Goal: Task Accomplishment & Management: Use online tool/utility

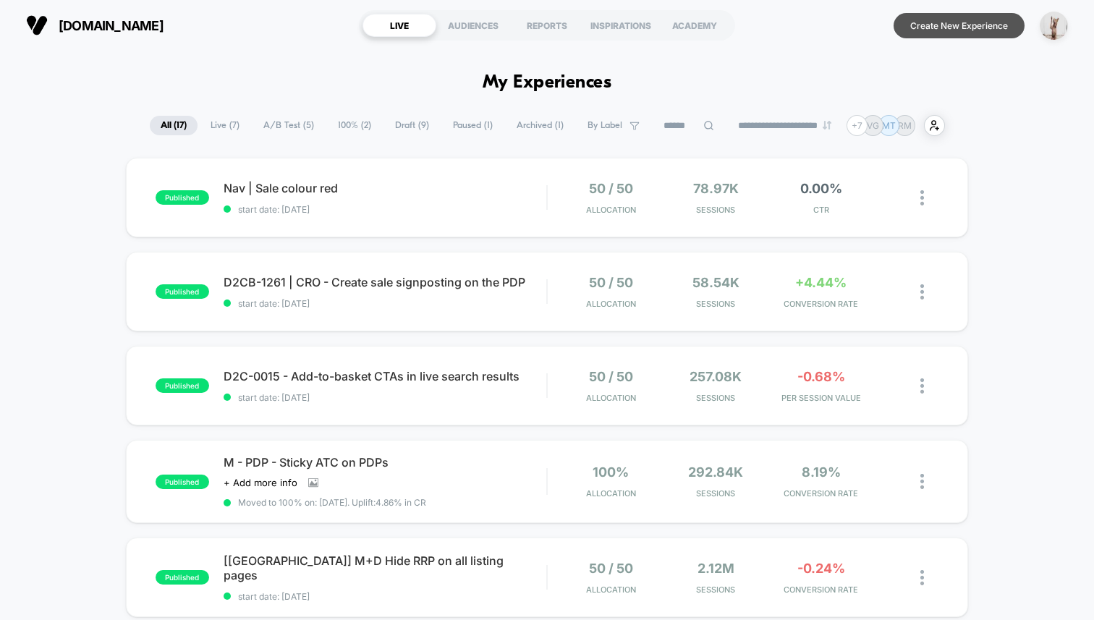
click at [925, 22] on button "Create New Experience" at bounding box center [958, 25] width 131 height 25
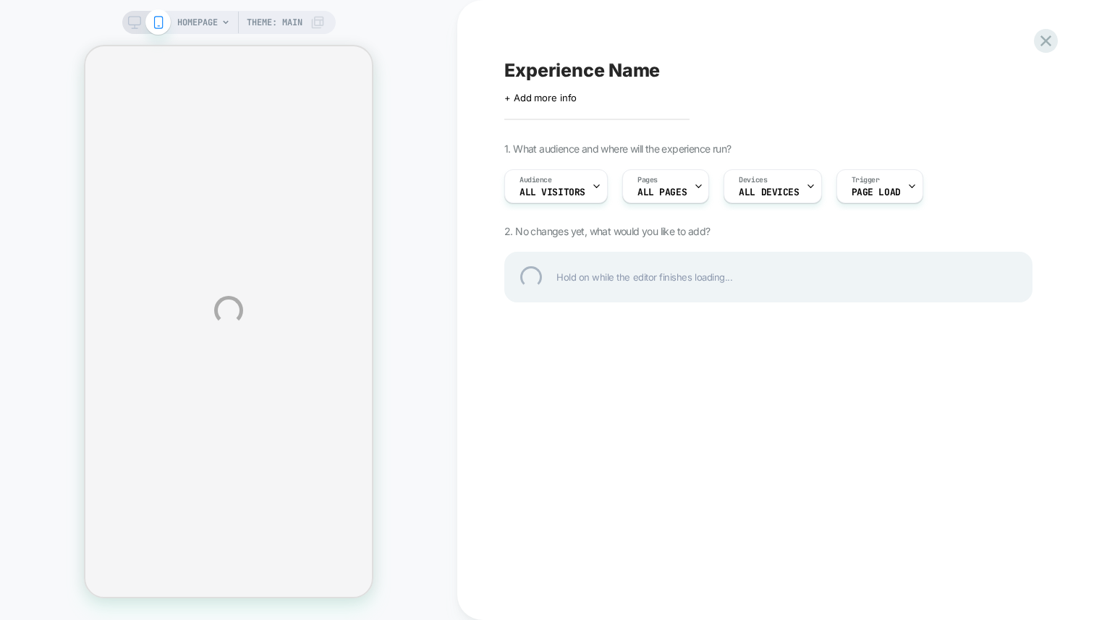
click at [385, 67] on div "HOMEPAGE Theme: MAIN Experience Name Click to edit experience details + Add mor…" at bounding box center [547, 310] width 1094 height 620
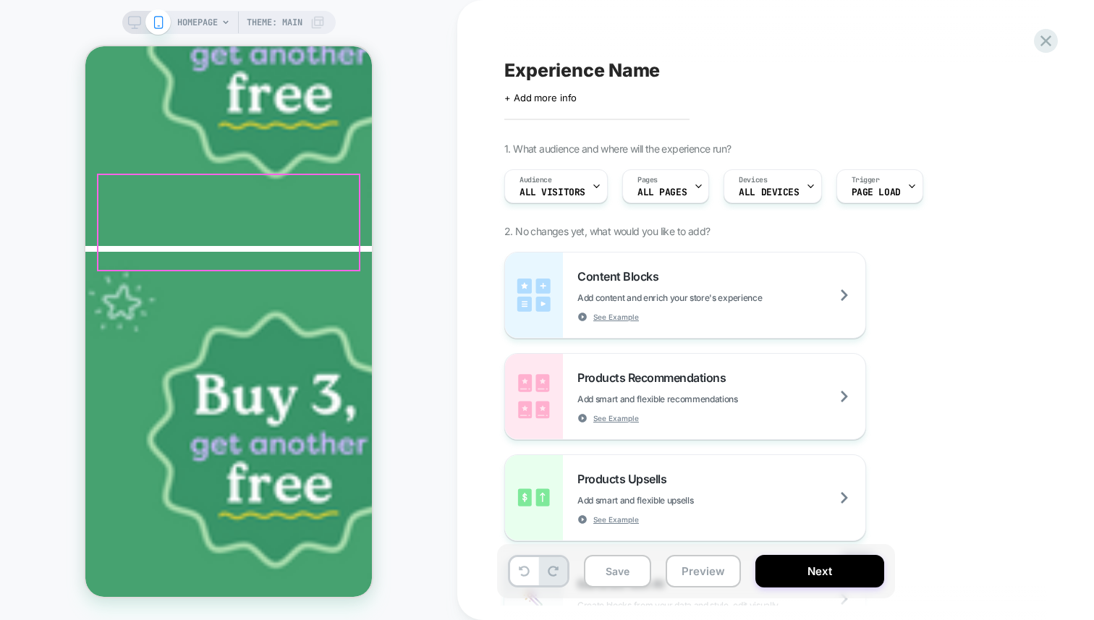
scroll to position [2451, 0]
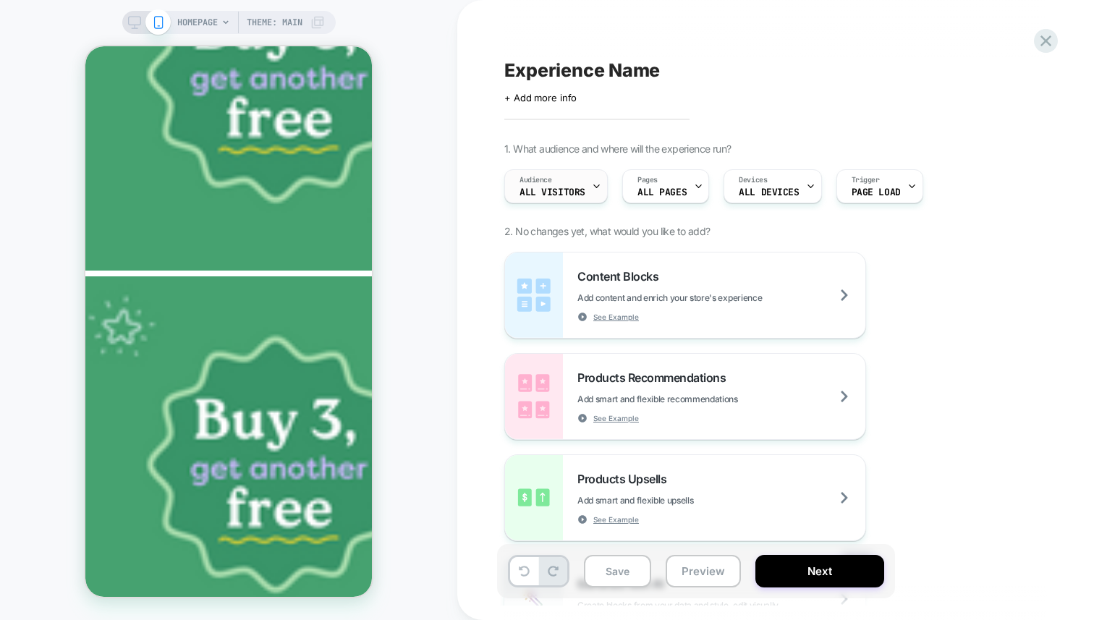
click at [569, 195] on span "All Visitors" at bounding box center [552, 192] width 66 height 10
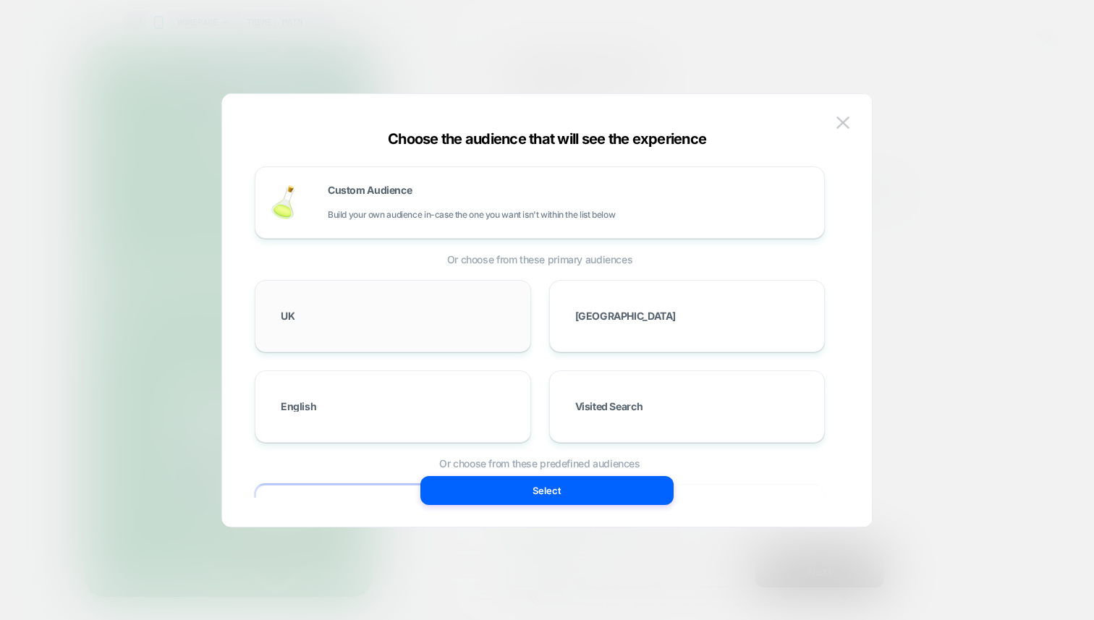
click at [413, 320] on div "UK" at bounding box center [393, 316] width 246 height 42
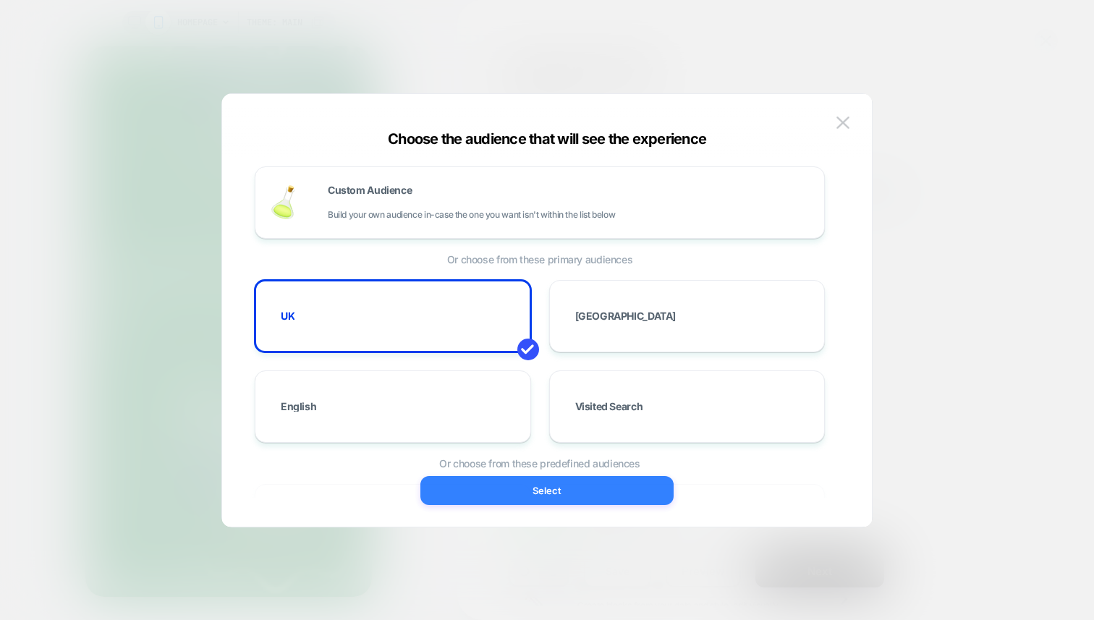
click at [604, 488] on button "Select" at bounding box center [546, 490] width 253 height 29
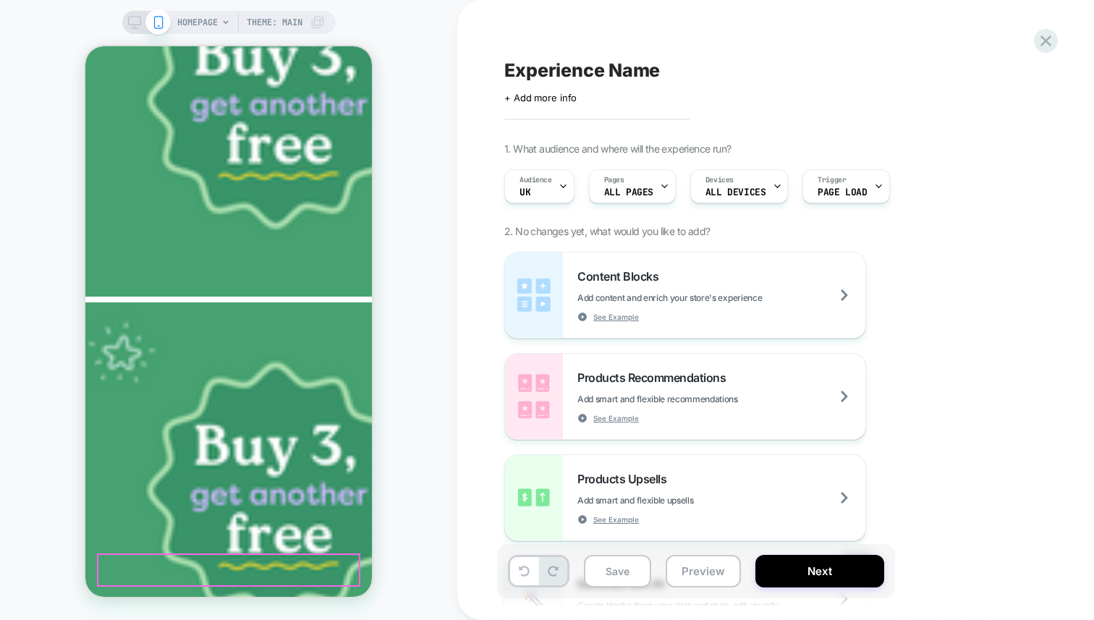
scroll to position [2583, 0]
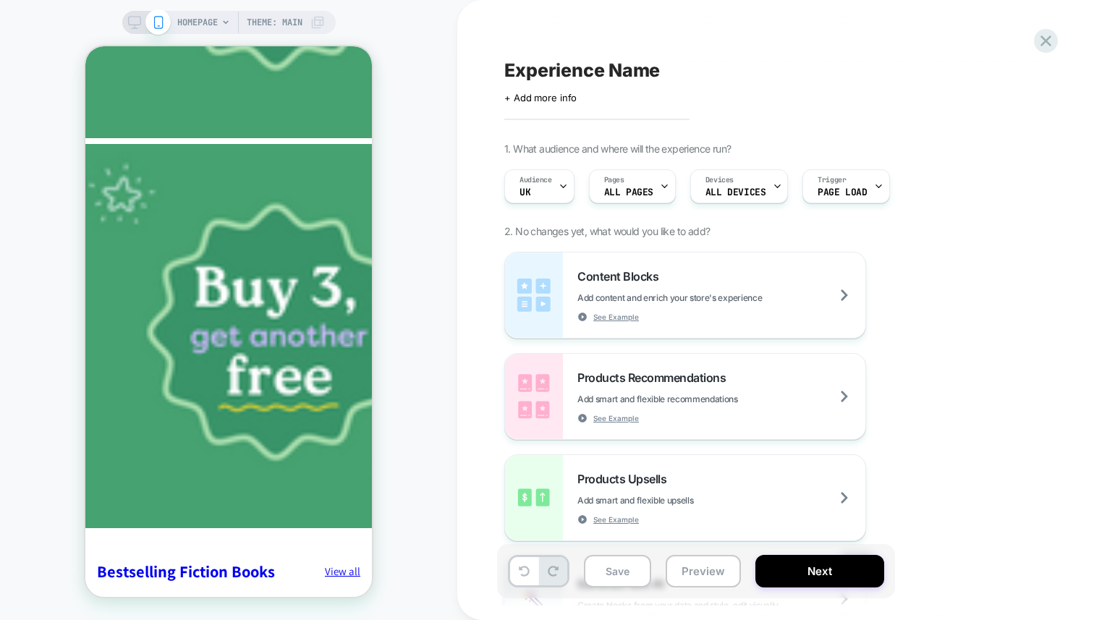
click at [482, 416] on div "Experience Name Click to edit experience details + Add more info 1. What audien…" at bounding box center [775, 310] width 637 height 620
drag, startPoint x: 450, startPoint y: 361, endPoint x: 396, endPoint y: 360, distance: 53.5
click at [445, 362] on div "HOMEPAGE Theme: MAIN" at bounding box center [228, 309] width 457 height 591
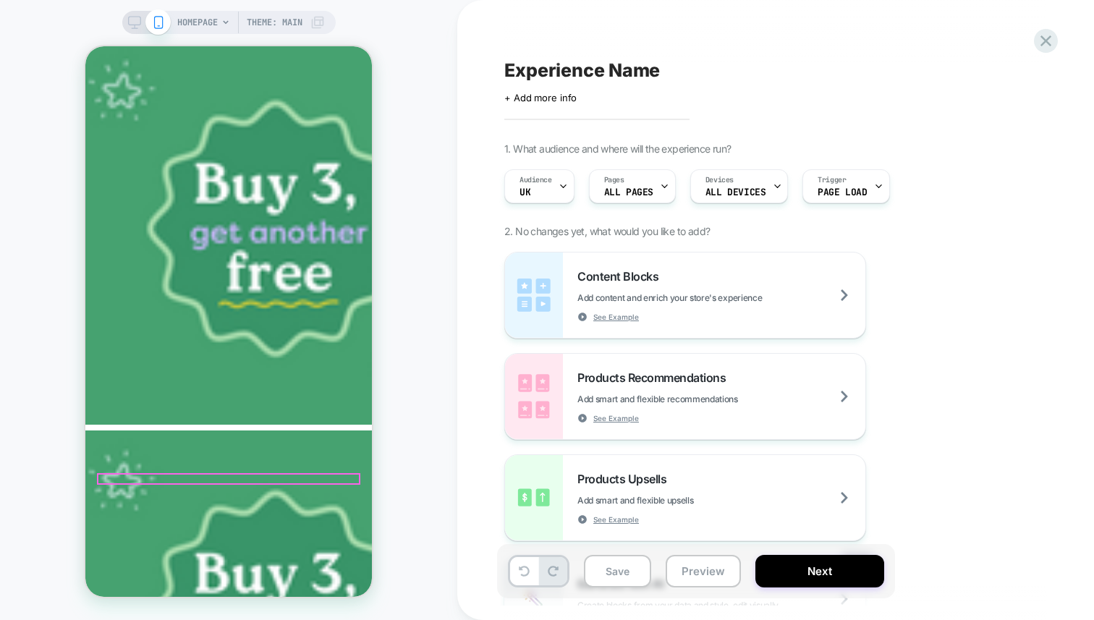
scroll to position [2583, 0]
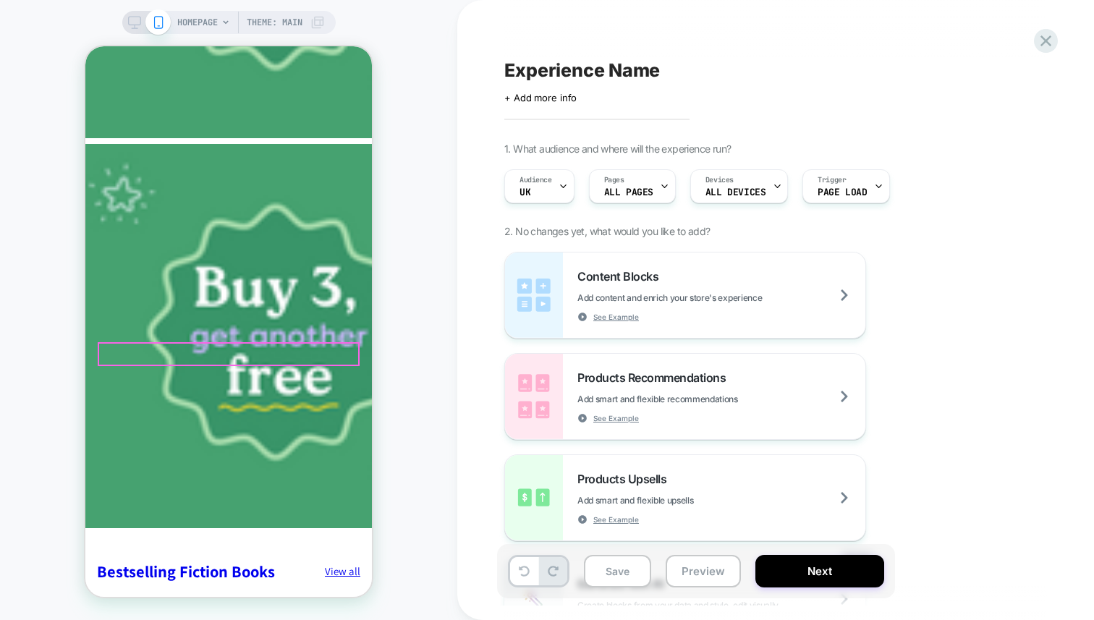
scroll to position [1492, 0]
click at [139, 352] on div at bounding box center [228, 355] width 259 height 22
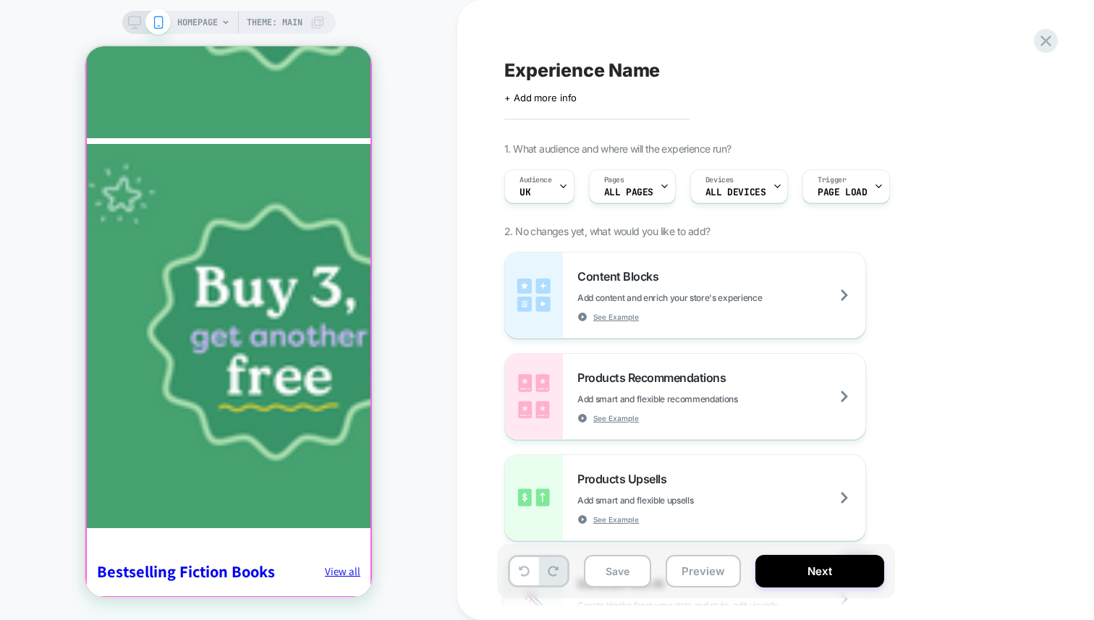
click at [133, 416] on div at bounding box center [229, 291] width 284 height 611
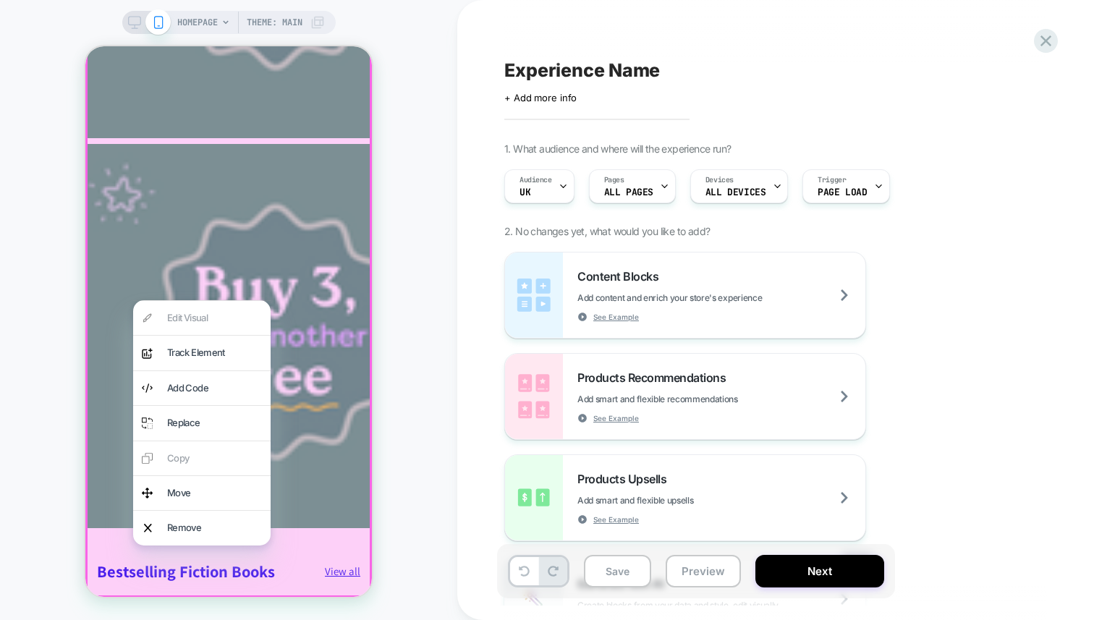
click at [346, 387] on div at bounding box center [228, 291] width 286 height 614
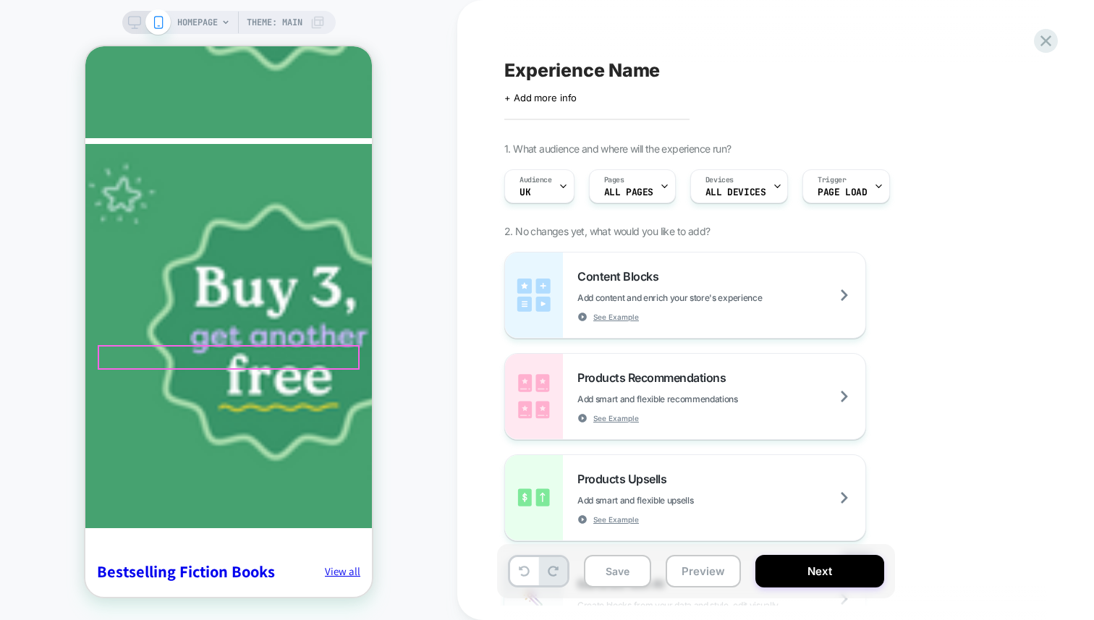
scroll to position [1498, 0]
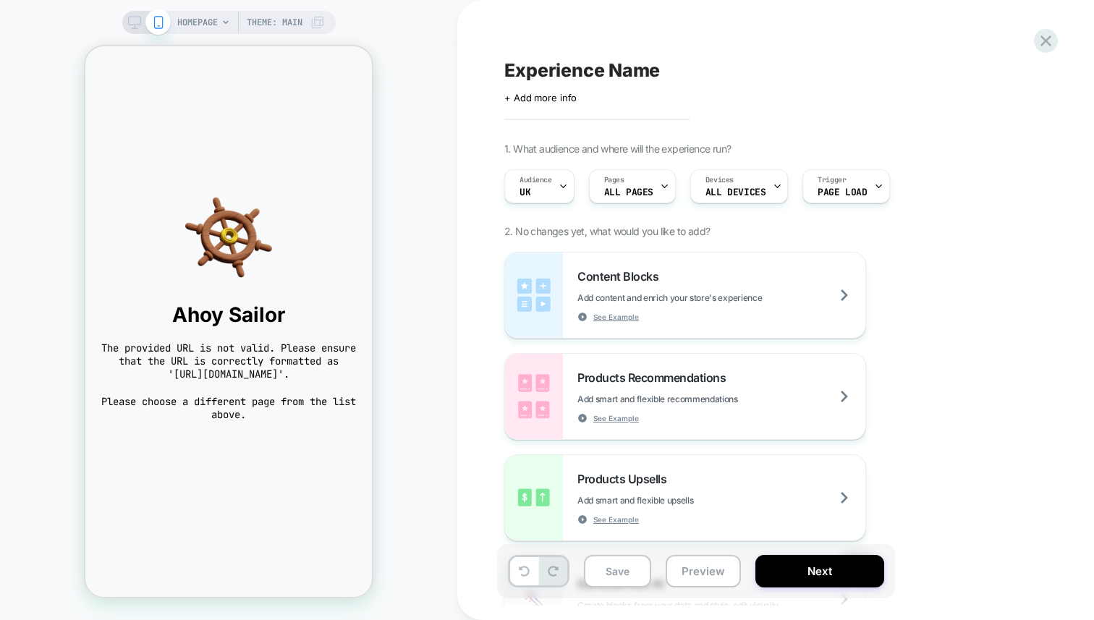
scroll to position [0, 0]
click at [454, 324] on div "HOMEPAGE Theme: MAIN" at bounding box center [228, 309] width 457 height 591
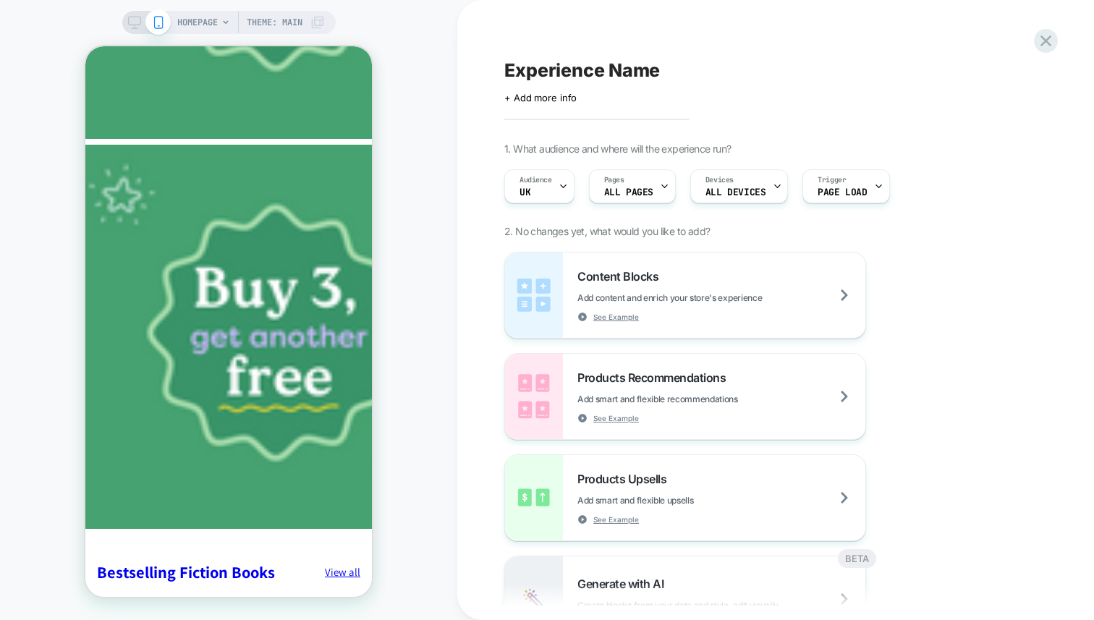
scroll to position [2583, 0]
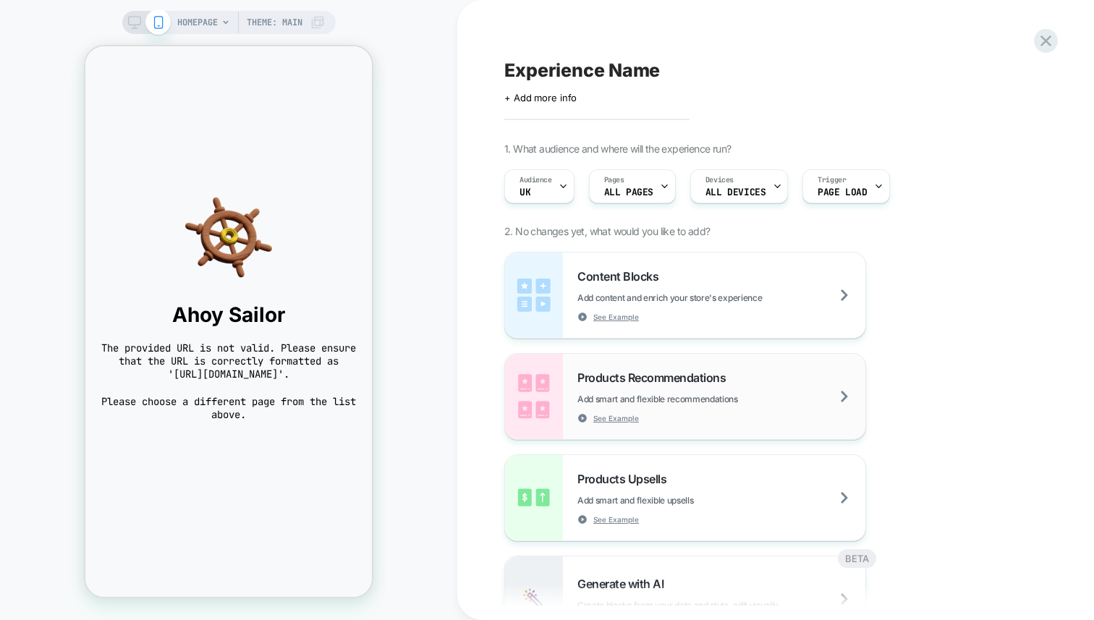
scroll to position [0, 0]
click at [404, 290] on div "HOMEPAGE Theme: MAIN" at bounding box center [228, 309] width 457 height 591
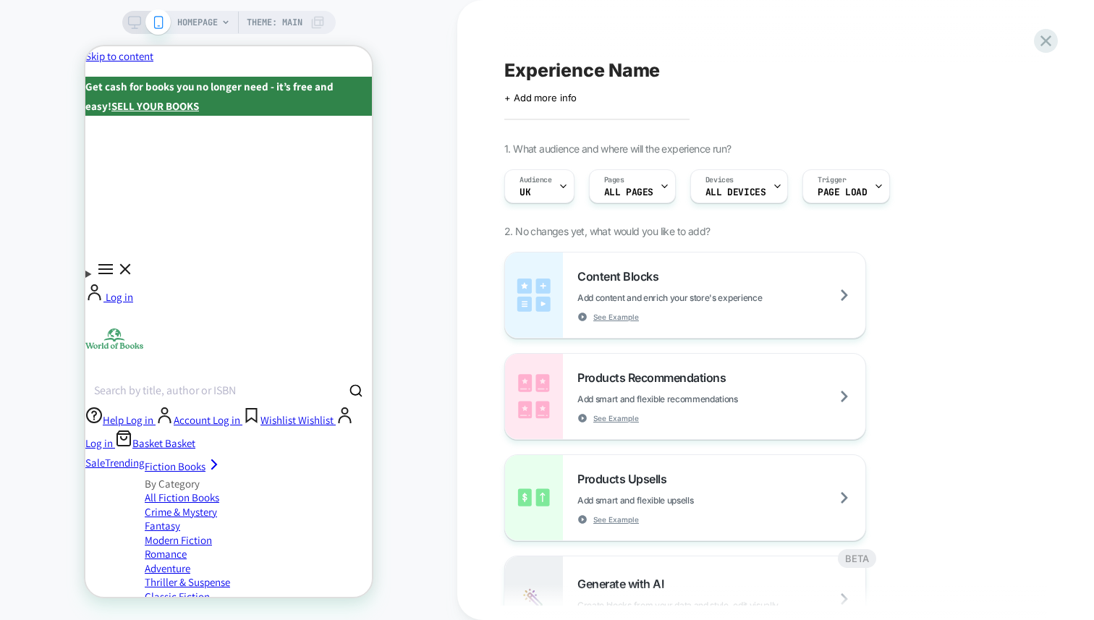
click at [421, 268] on div "HOMEPAGE Theme: MAIN" at bounding box center [228, 309] width 457 height 591
click at [390, 253] on div "HOMEPAGE Theme: MAIN" at bounding box center [228, 309] width 457 height 591
click at [440, 290] on div "HOMEPAGE Theme: MAIN" at bounding box center [228, 309] width 457 height 591
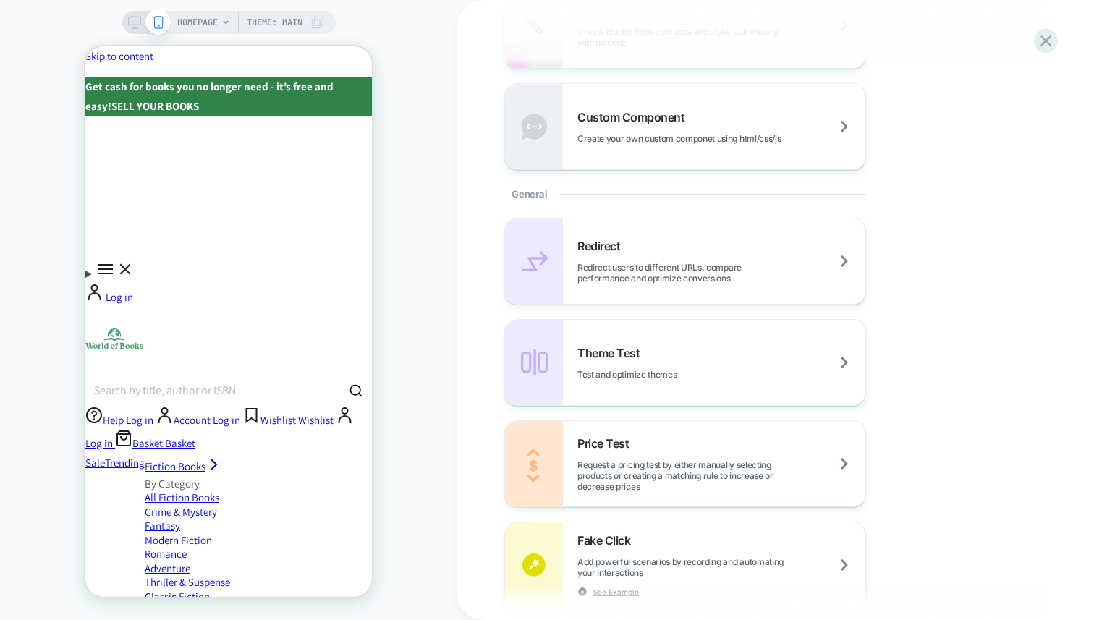
scroll to position [645, 0]
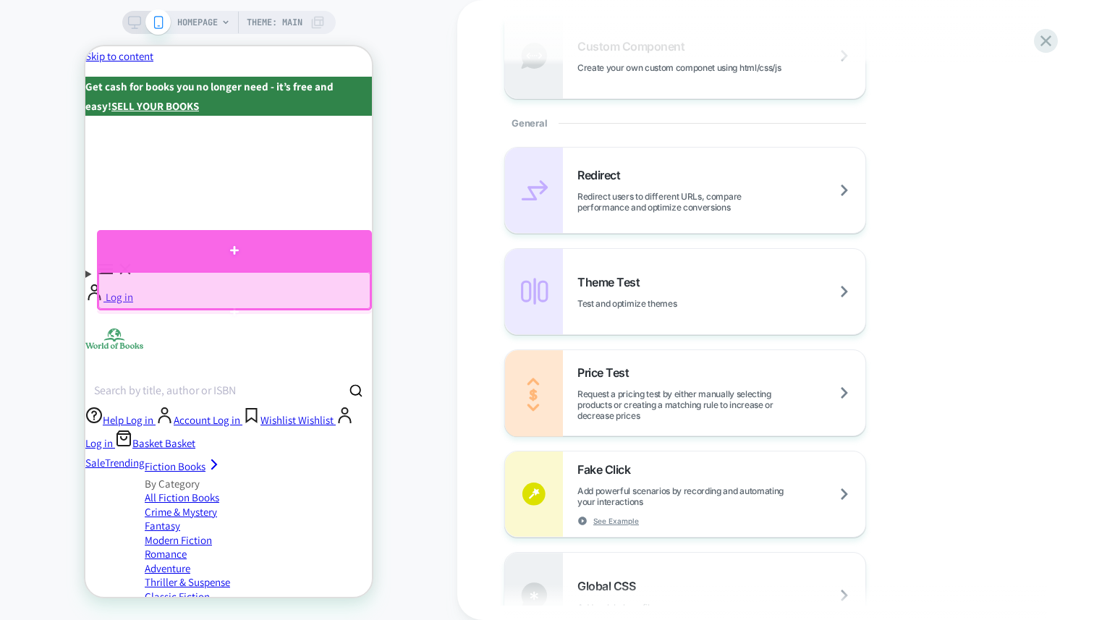
click at [278, 262] on div at bounding box center [234, 250] width 275 height 41
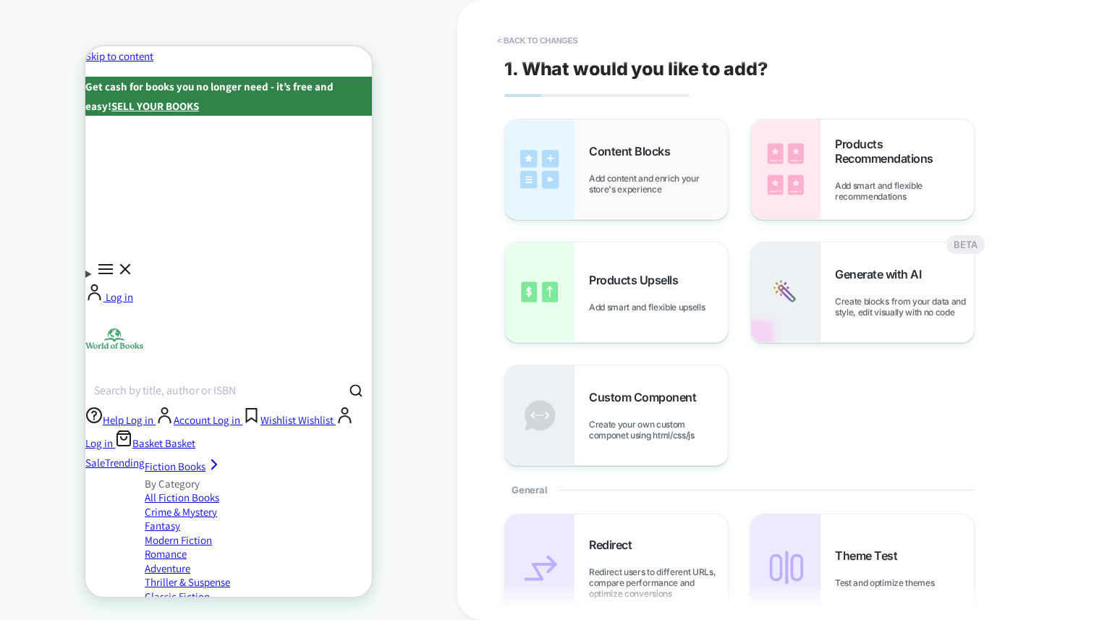
click at [639, 174] on span "Add content and enrich your store's experience" at bounding box center [658, 184] width 139 height 22
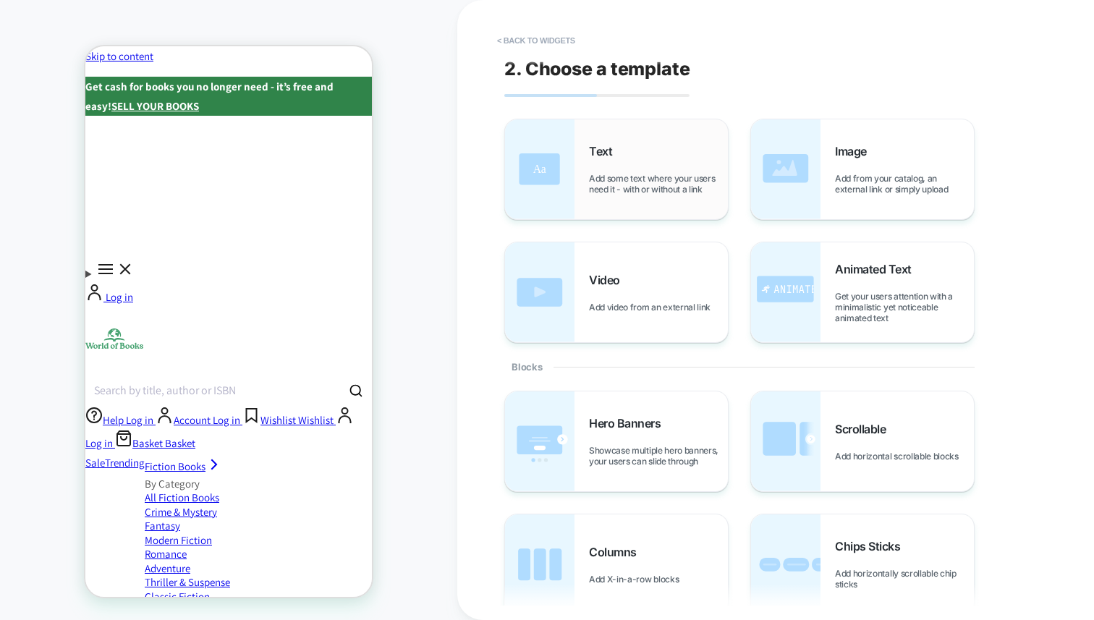
click at [601, 159] on div "Text Add some text where your users need it - with or without a link" at bounding box center [658, 169] width 139 height 51
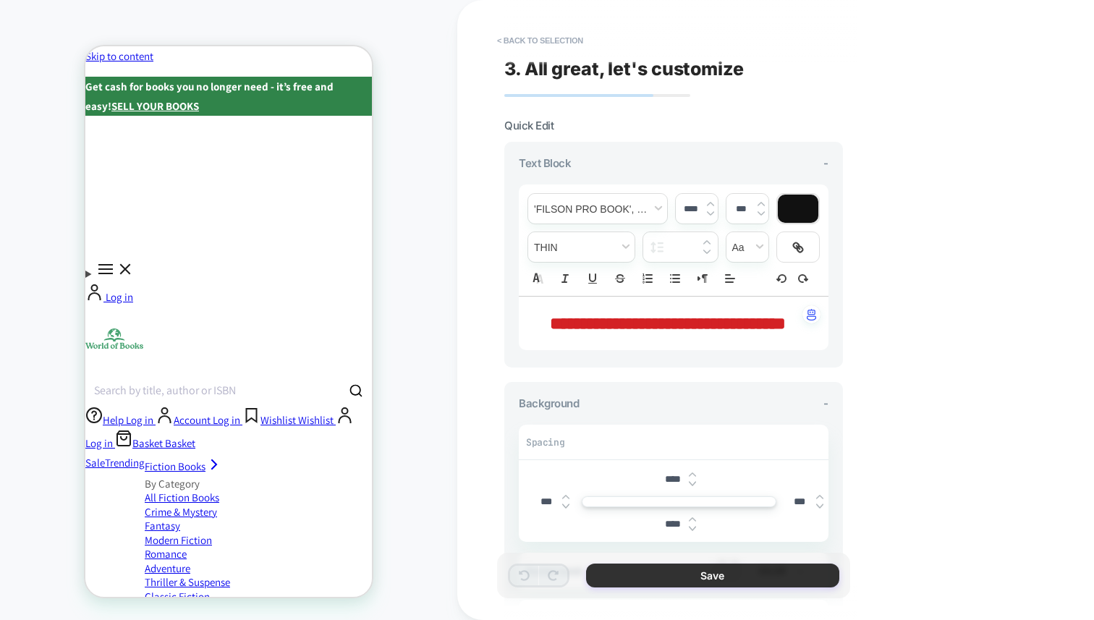
click at [725, 569] on button "Save" at bounding box center [712, 576] width 253 height 24
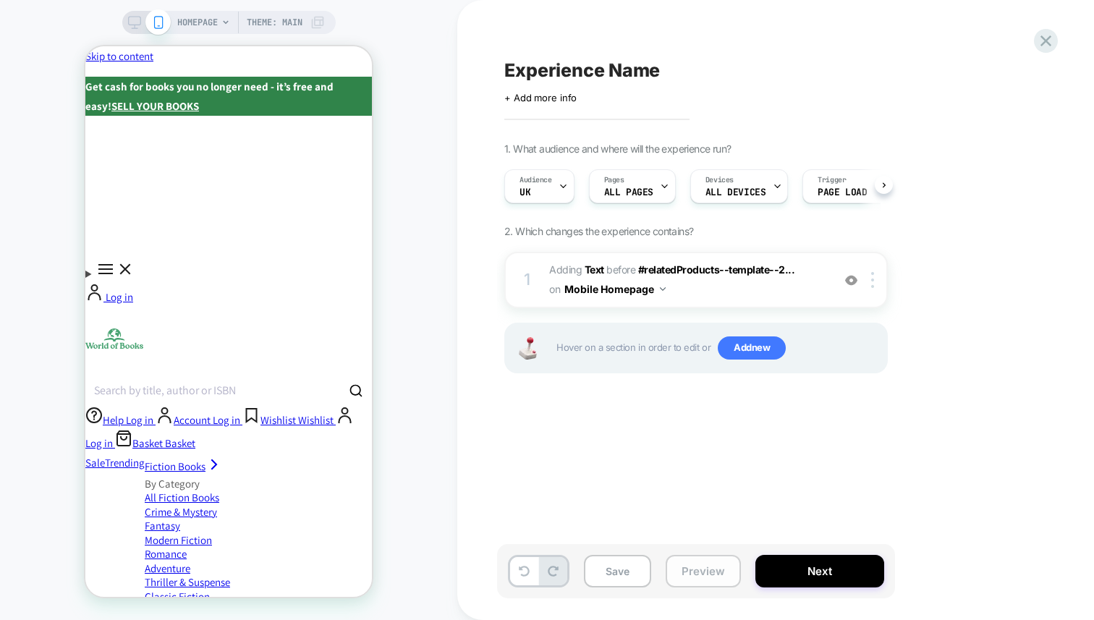
scroll to position [0, 1]
click at [700, 569] on button "Preview" at bounding box center [703, 571] width 75 height 33
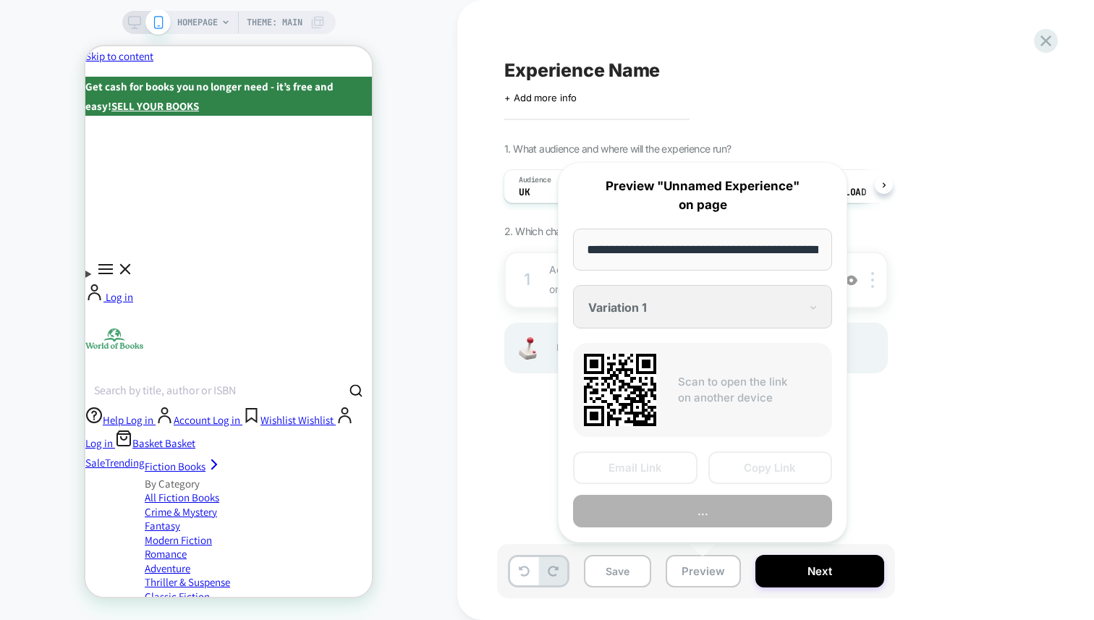
scroll to position [0, 67]
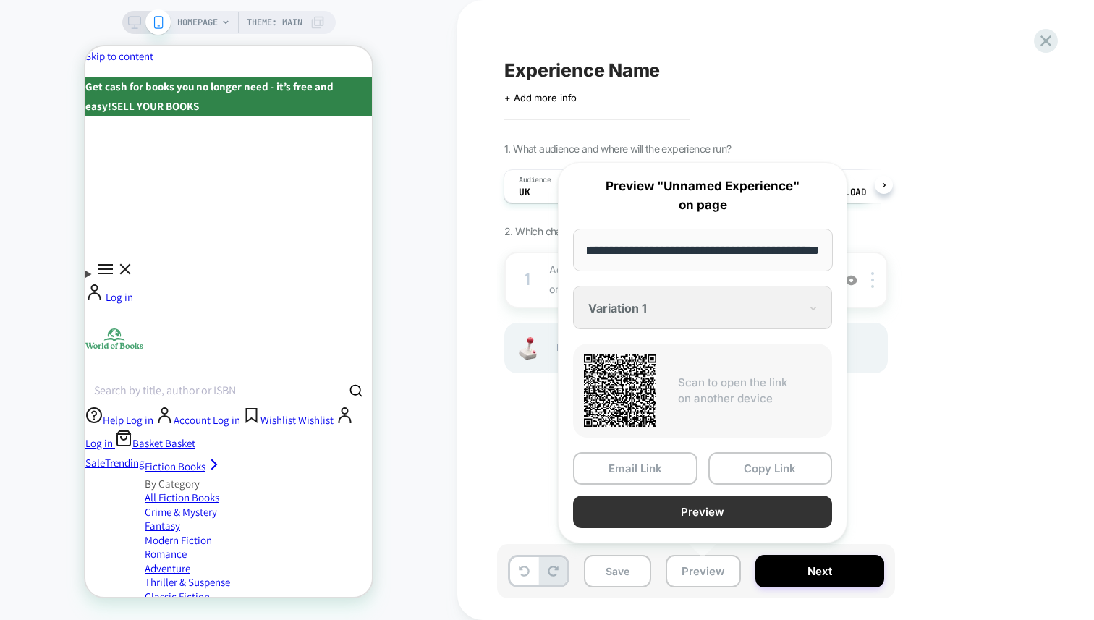
click at [662, 507] on button "Preview" at bounding box center [702, 512] width 259 height 33
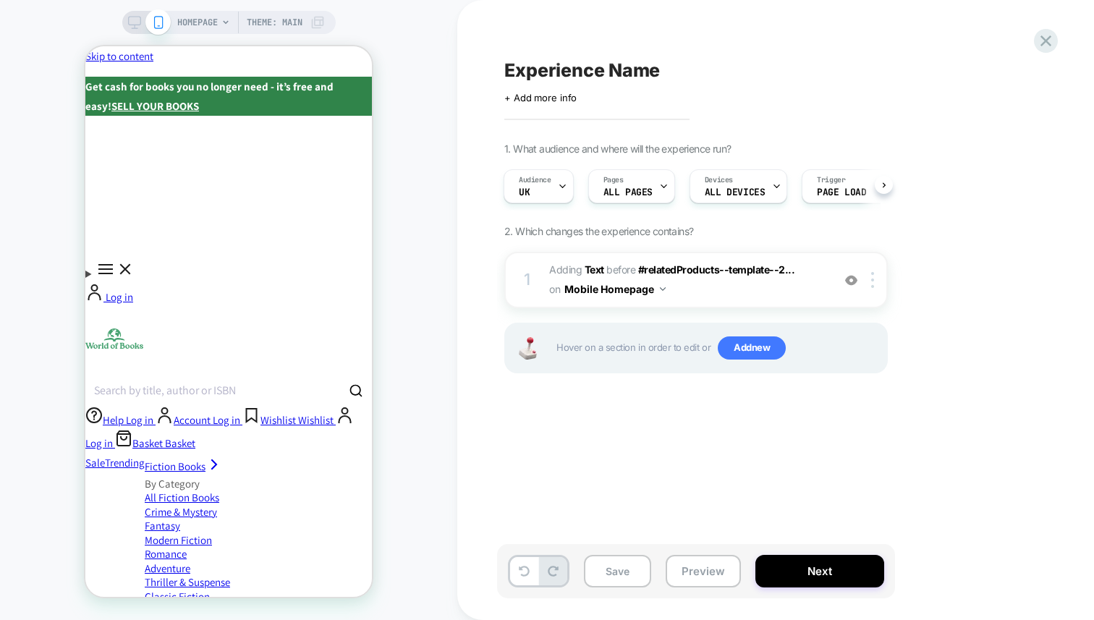
click at [423, 83] on div "HOMEPAGE Theme: MAIN" at bounding box center [228, 309] width 457 height 591
click at [187, 19] on span "HOMEPAGE" at bounding box center [197, 22] width 41 height 23
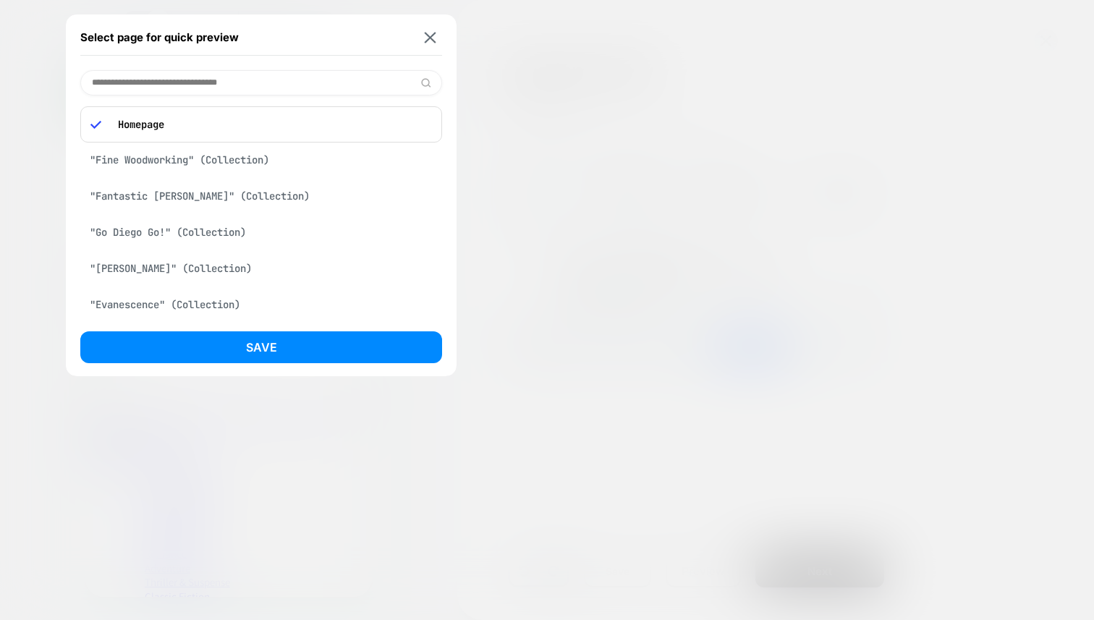
drag, startPoint x: 294, startPoint y: 92, endPoint x: 312, endPoint y: 92, distance: 17.4
click at [312, 92] on input at bounding box center [261, 82] width 362 height 25
click at [433, 38] on img at bounding box center [431, 37] width 12 height 11
